Goal: Register for event/course

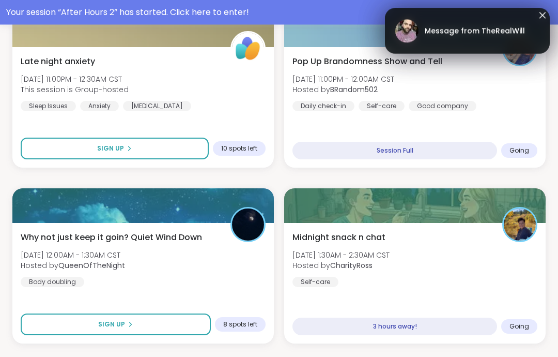
scroll to position [551, 0]
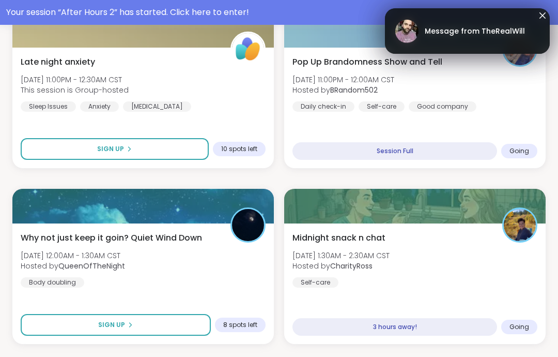
click at [512, 40] on link "Message from TheRealWill" at bounding box center [468, 30] width 144 height 33
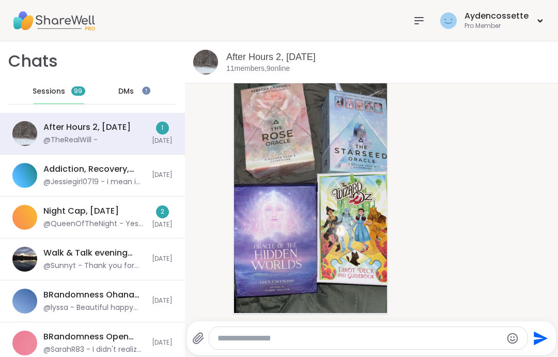
scroll to position [4270, 0]
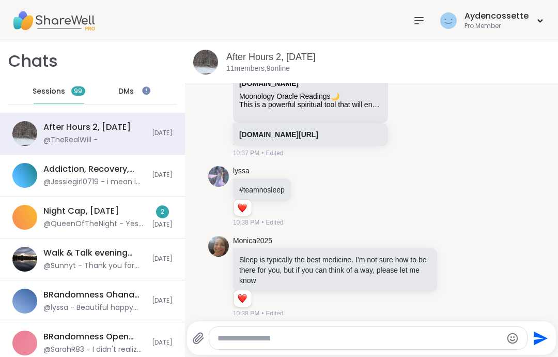
click at [418, 24] on icon at bounding box center [419, 21] width 8 height 6
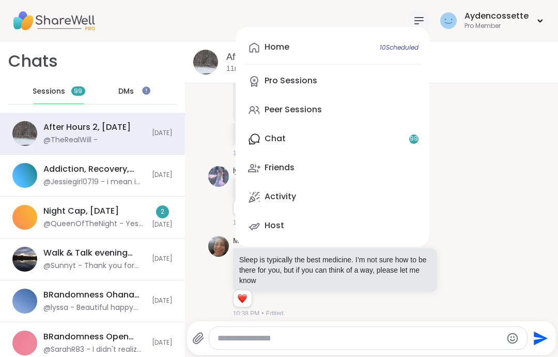
click at [364, 111] on link "Peer Sessions" at bounding box center [332, 110] width 177 height 25
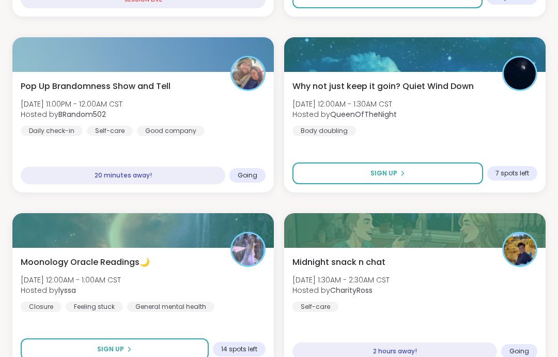
scroll to position [504, 0]
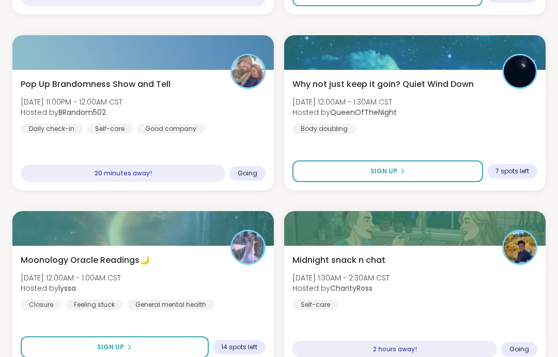
click at [165, 356] on div "Moonology Oracle Readings🌙 [DATE] 12:00AM - 1:00AM CST Hosted by lyssa Closure …" at bounding box center [143, 306] width 262 height 120
click at [188, 272] on div "Moonology Oracle Readings🌙 [DATE] 12:00AM - 1:00AM CST Hosted by lyssa Closure …" at bounding box center [143, 282] width 245 height 56
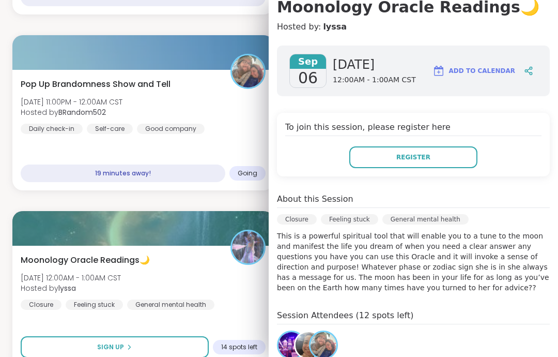
scroll to position [106, 0]
click at [457, 156] on button "Register" at bounding box center [414, 157] width 128 height 22
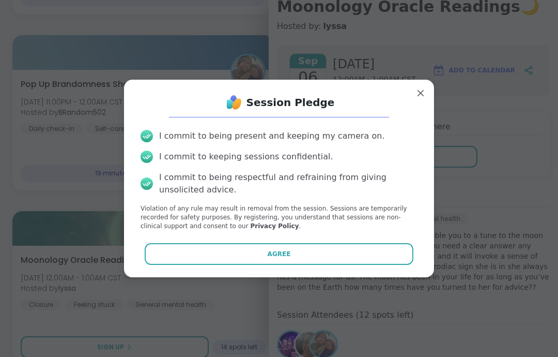
click at [339, 265] on button "Agree" at bounding box center [279, 254] width 269 height 22
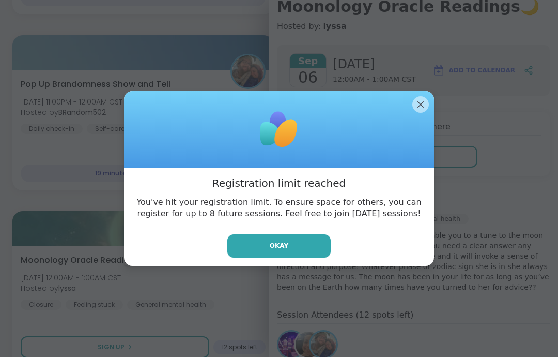
click at [316, 257] on button "Okay" at bounding box center [279, 245] width 103 height 23
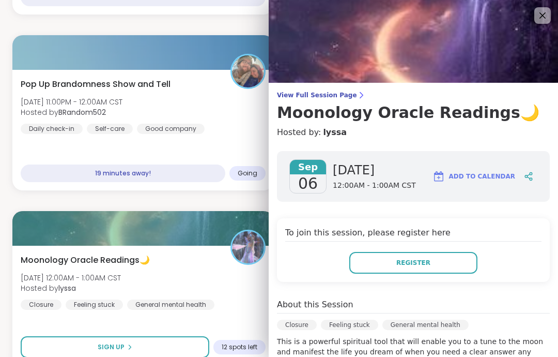
scroll to position [0, 0]
click at [542, 26] on img at bounding box center [414, 41] width 290 height 83
click at [534, 19] on img at bounding box center [414, 41] width 290 height 83
click at [558, 17] on img at bounding box center [414, 41] width 290 height 83
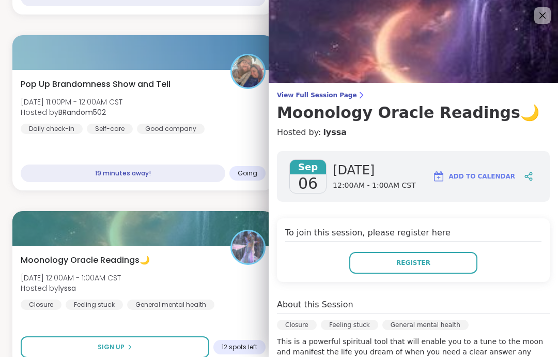
click at [532, 16] on img at bounding box center [414, 41] width 290 height 83
click at [543, 14] on icon at bounding box center [543, 15] width 12 height 12
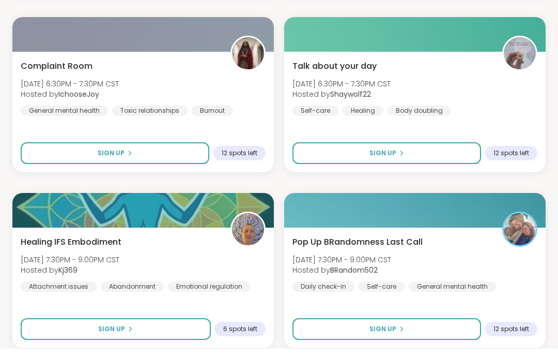
scroll to position [3017, 0]
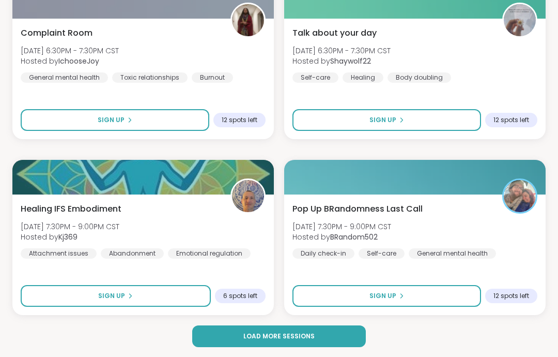
click at [340, 336] on button "Load more sessions" at bounding box center [279, 336] width 174 height 22
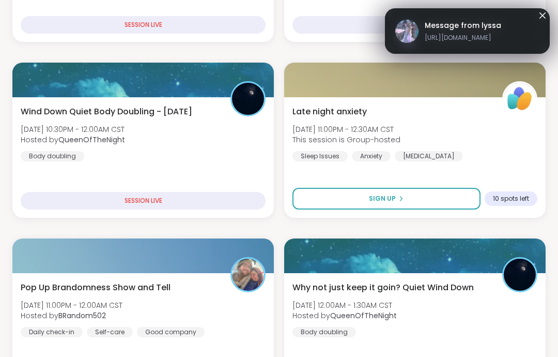
scroll to position [312, 0]
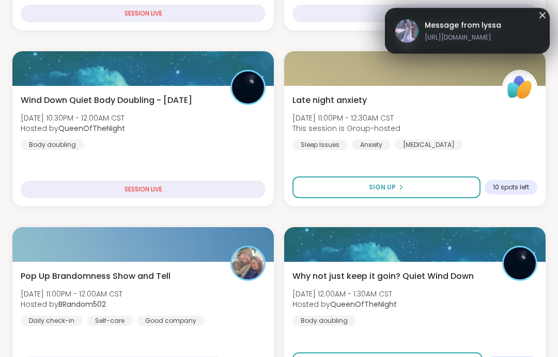
click at [183, 294] on div "Pop Up Brandomness Show and Tell [DATE] 11:00PM - 12:00AM CST Hosted by BRandom…" at bounding box center [143, 298] width 245 height 56
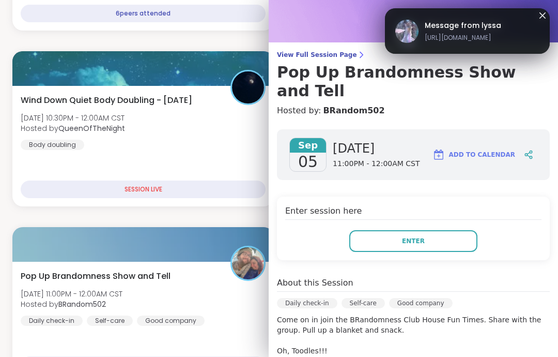
scroll to position [42, 0]
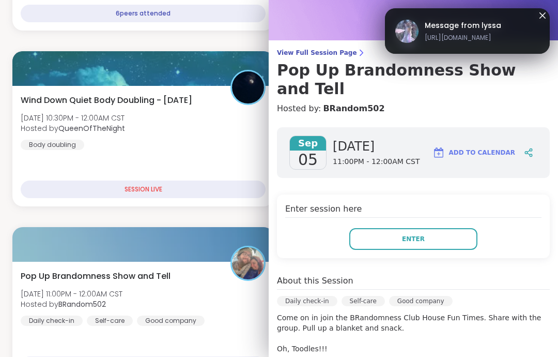
click at [462, 228] on button "Enter" at bounding box center [414, 239] width 128 height 22
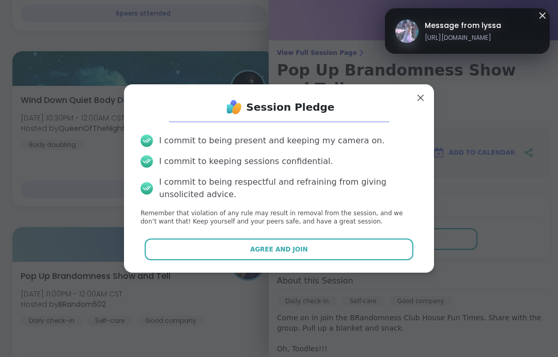
click at [396, 260] on button "Agree and Join" at bounding box center [279, 249] width 269 height 22
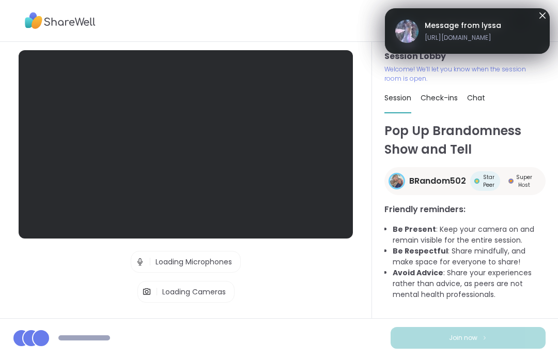
scroll to position [41, 0]
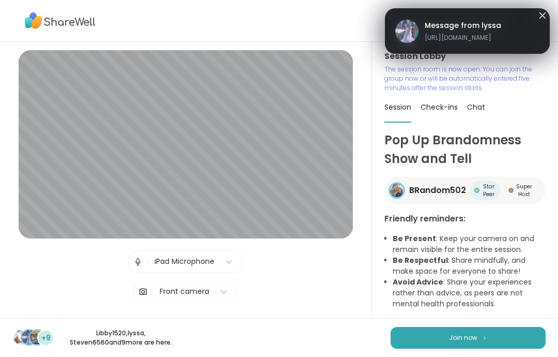
click at [508, 346] on button "Join now" at bounding box center [468, 338] width 155 height 22
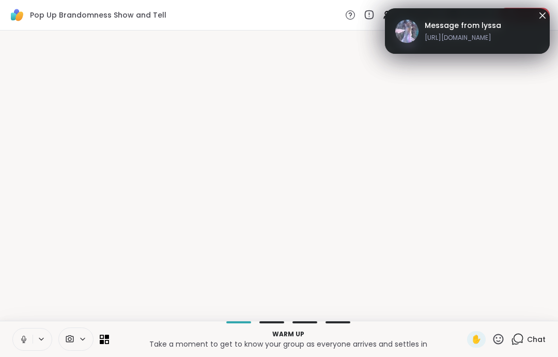
scroll to position [0, 0]
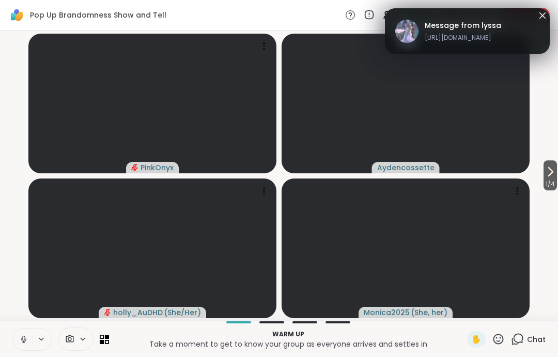
click at [27, 336] on icon at bounding box center [23, 339] width 9 height 9
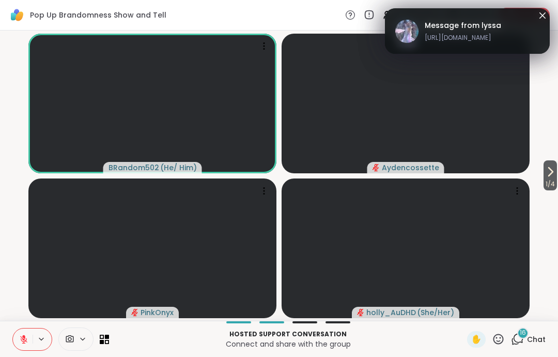
click at [541, 14] on icon at bounding box center [543, 15] width 6 height 6
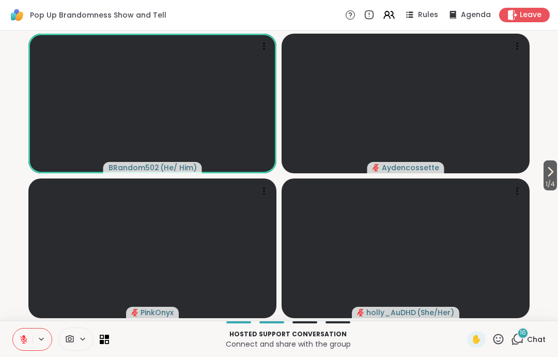
click at [535, 22] on div "Leave" at bounding box center [524, 15] width 51 height 14
click at [532, 29] on div "Pop Up Brandomness Show and Tell Rules Agenda Leave" at bounding box center [279, 15] width 558 height 31
click at [523, 21] on div "Leave" at bounding box center [524, 15] width 51 height 14
click at [515, 21] on div "Leave" at bounding box center [524, 15] width 51 height 14
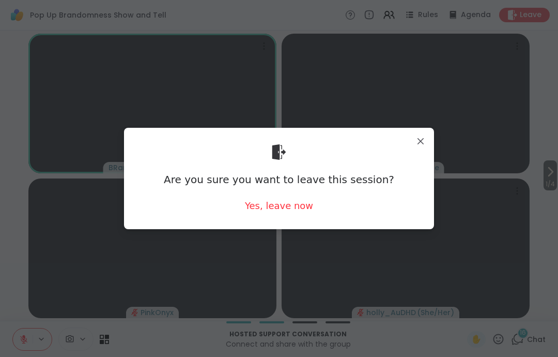
click at [307, 206] on div "Yes, leave now" at bounding box center [279, 205] width 68 height 13
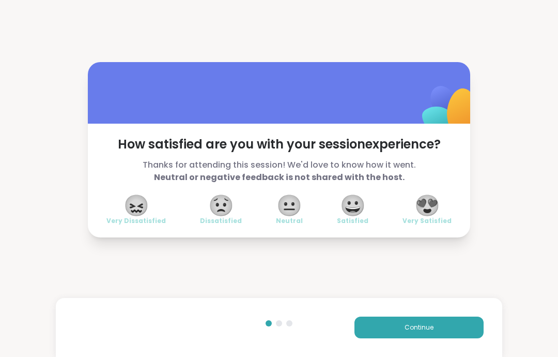
click at [463, 331] on button "Continue" at bounding box center [419, 327] width 129 height 22
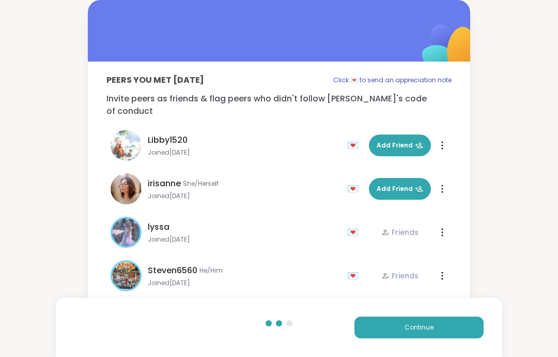
click at [461, 333] on button "Continue" at bounding box center [419, 327] width 129 height 22
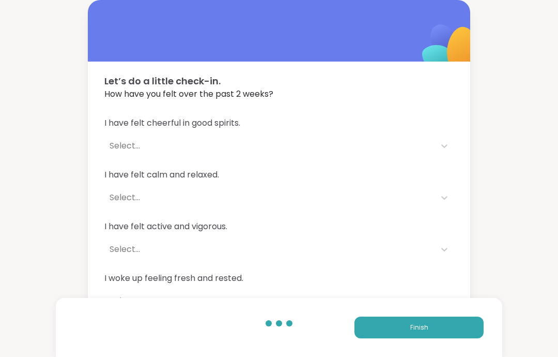
click at [461, 330] on button "Finish" at bounding box center [419, 327] width 129 height 22
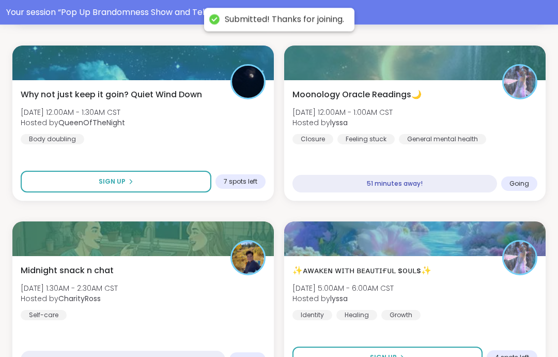
scroll to position [343, 0]
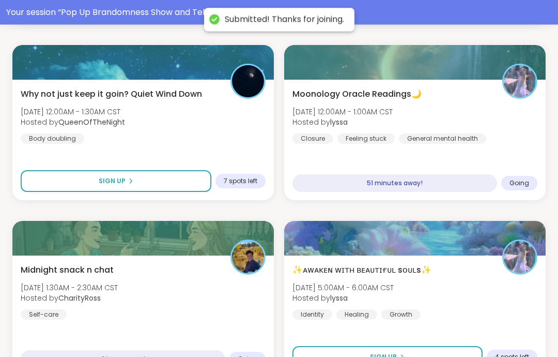
click at [543, 145] on div "Moonology Oracle Readings🌙 [DATE] 12:00AM - 1:00AM CST Hosted by lyssa Closure …" at bounding box center [415, 140] width 262 height 120
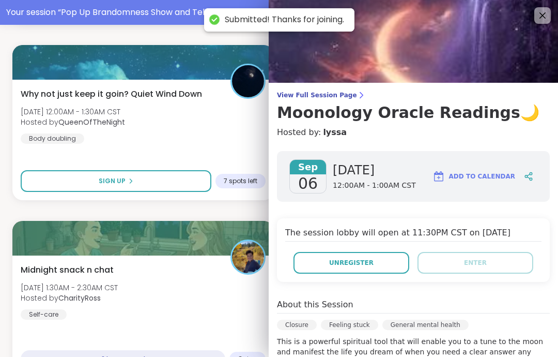
scroll to position [0, 0]
click at [540, 32] on img at bounding box center [414, 41] width 290 height 83
click at [538, 15] on icon at bounding box center [543, 15] width 12 height 12
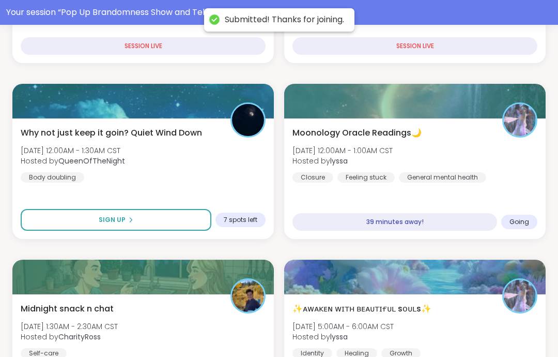
scroll to position [307, 0]
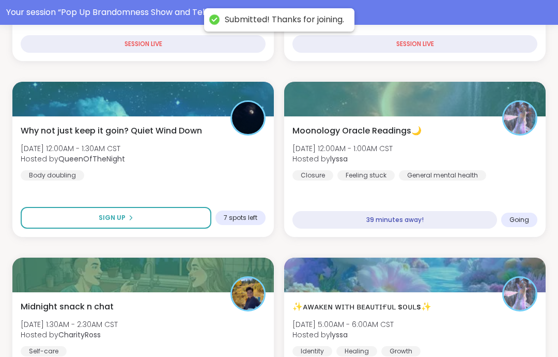
click at [523, 192] on div "Moonology Oracle Readings🌙 [DATE] 12:00AM - 1:00AM CST Hosted by lyssa Closure …" at bounding box center [415, 176] width 262 height 120
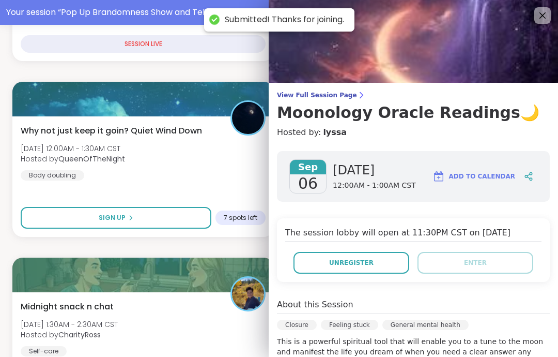
scroll to position [0, 0]
click at [403, 263] on button "Unregister" at bounding box center [352, 263] width 116 height 22
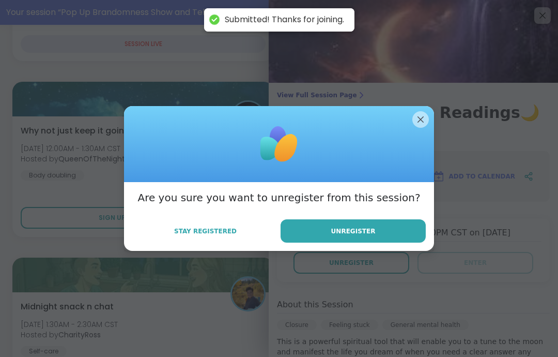
click at [425, 233] on button "Unregister" at bounding box center [353, 230] width 145 height 23
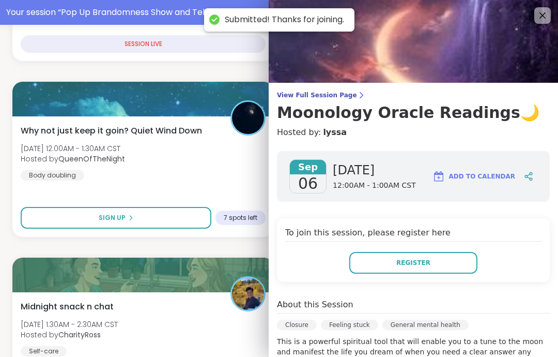
click at [557, 29] on img at bounding box center [414, 41] width 290 height 83
click at [542, 29] on img at bounding box center [414, 41] width 290 height 83
click at [541, 29] on img at bounding box center [414, 41] width 290 height 83
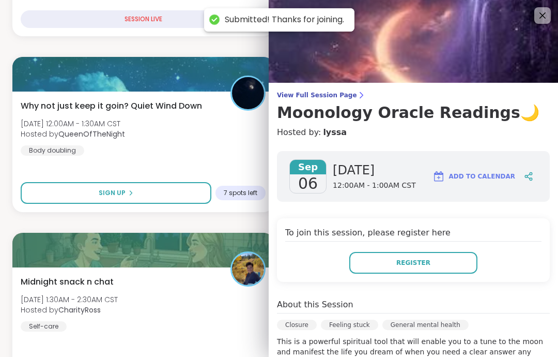
click at [539, 15] on icon at bounding box center [543, 15] width 12 height 12
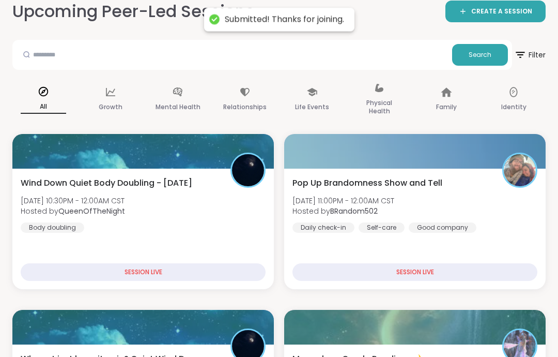
scroll to position [54, 0]
click at [500, 189] on div "Pop Up Brandomness Show and Tell [DATE] 11:00PM - 12:00AM CST Hosted by BRandom…" at bounding box center [415, 205] width 245 height 56
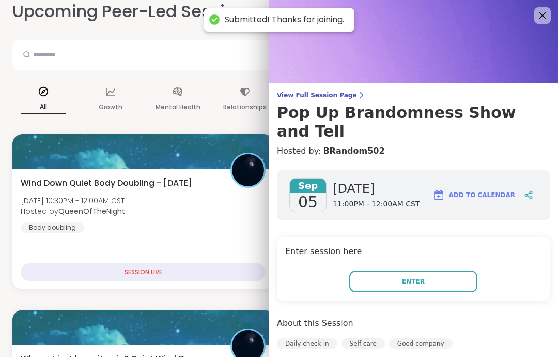
click at [447, 272] on button "Enter" at bounding box center [414, 281] width 128 height 22
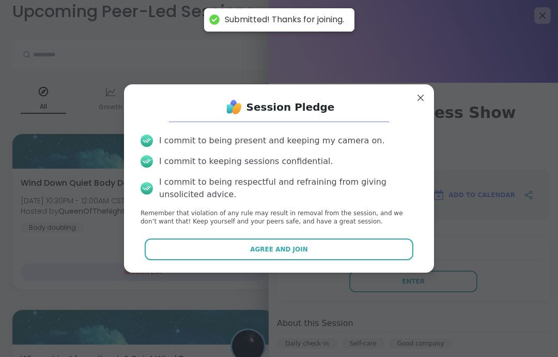
click at [396, 238] on button "Agree and Join" at bounding box center [279, 249] width 269 height 22
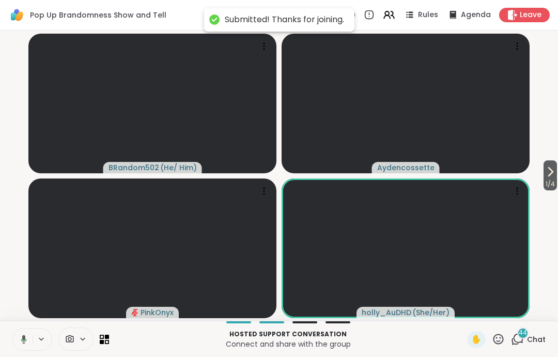
click at [18, 339] on icon at bounding box center [22, 339] width 9 height 9
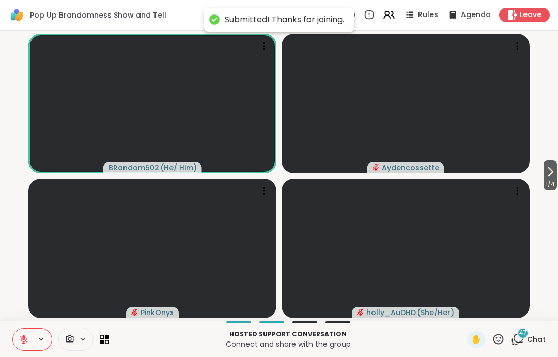
click at [513, 22] on div "Leave" at bounding box center [524, 15] width 51 height 14
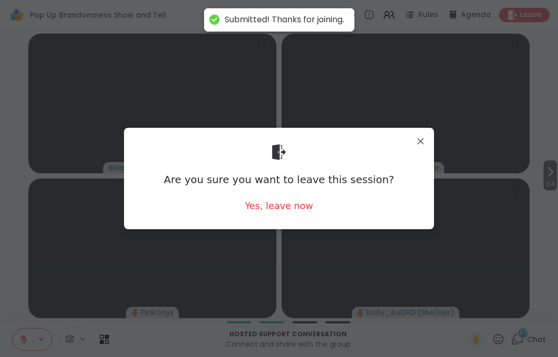
click at [291, 211] on div "Yes, leave now" at bounding box center [279, 205] width 68 height 13
